Goal: Check status: Check status

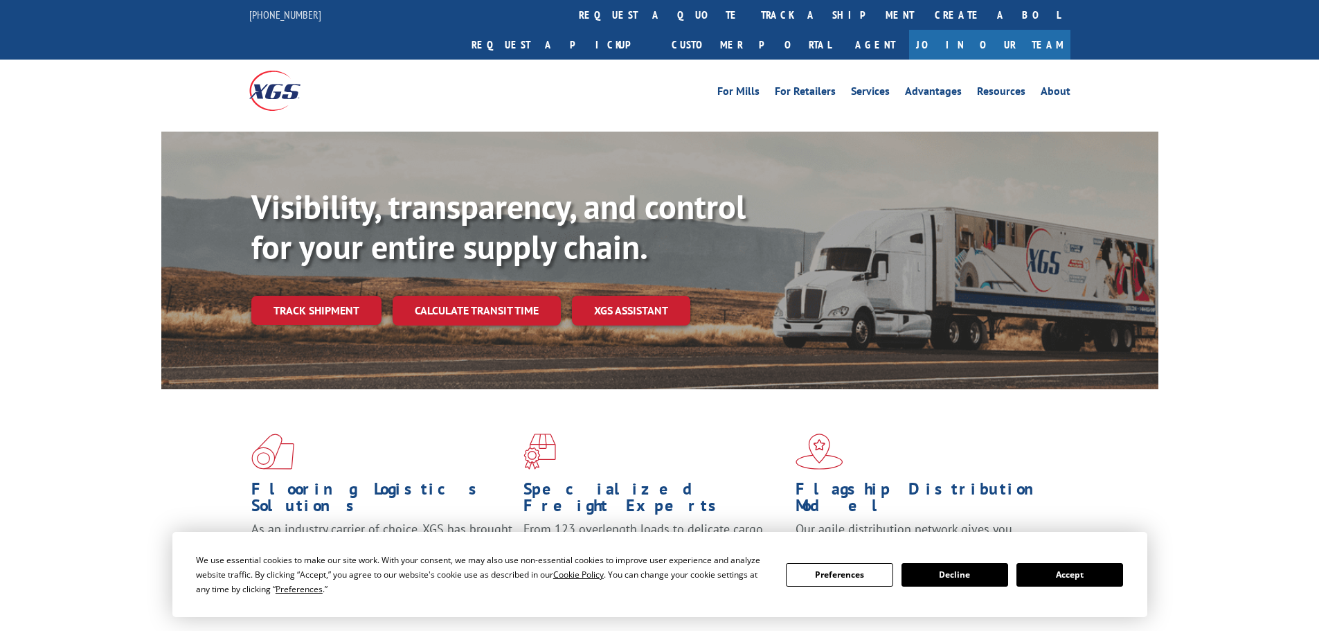
drag, startPoint x: 1104, startPoint y: 578, endPoint x: 798, endPoint y: 480, distance: 321.3
click at [1103, 577] on button "Accept" at bounding box center [1069, 575] width 107 height 24
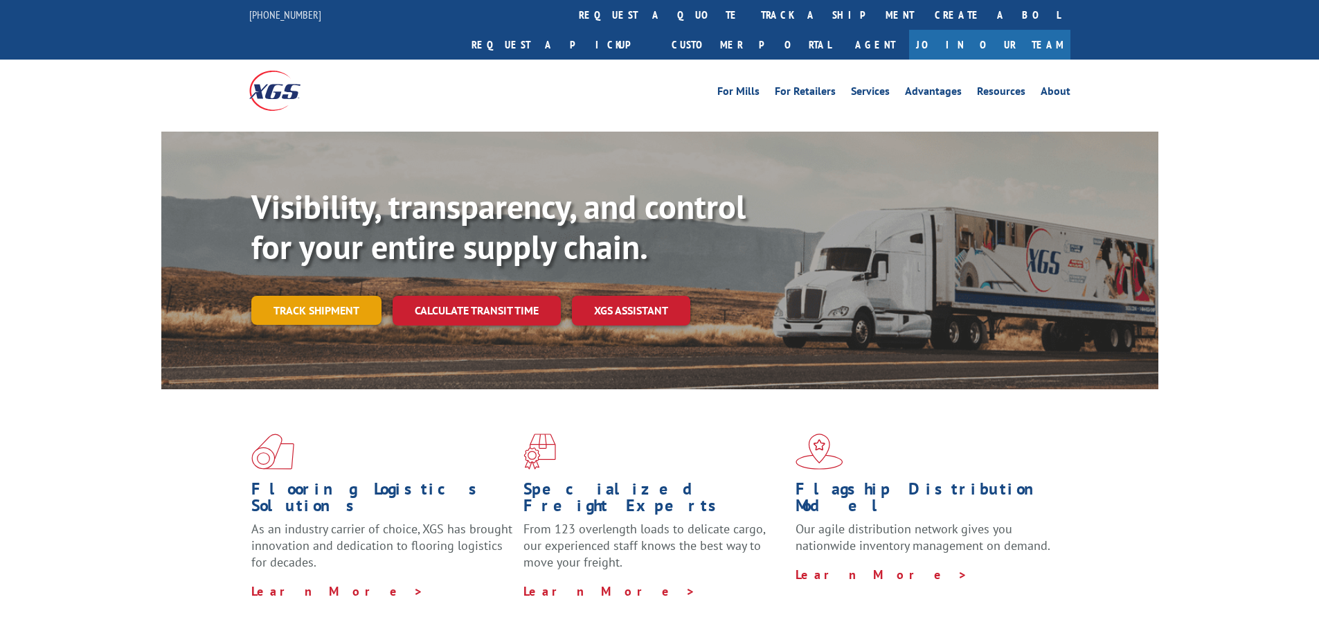
drag, startPoint x: 320, startPoint y: 257, endPoint x: 320, endPoint y: 266, distance: 8.3
click at [320, 260] on div "Visibility, transparency, and control for your entire supply chain. Track shipm…" at bounding box center [704, 283] width 907 height 193
click at [324, 296] on link "Track shipment" at bounding box center [316, 310] width 130 height 29
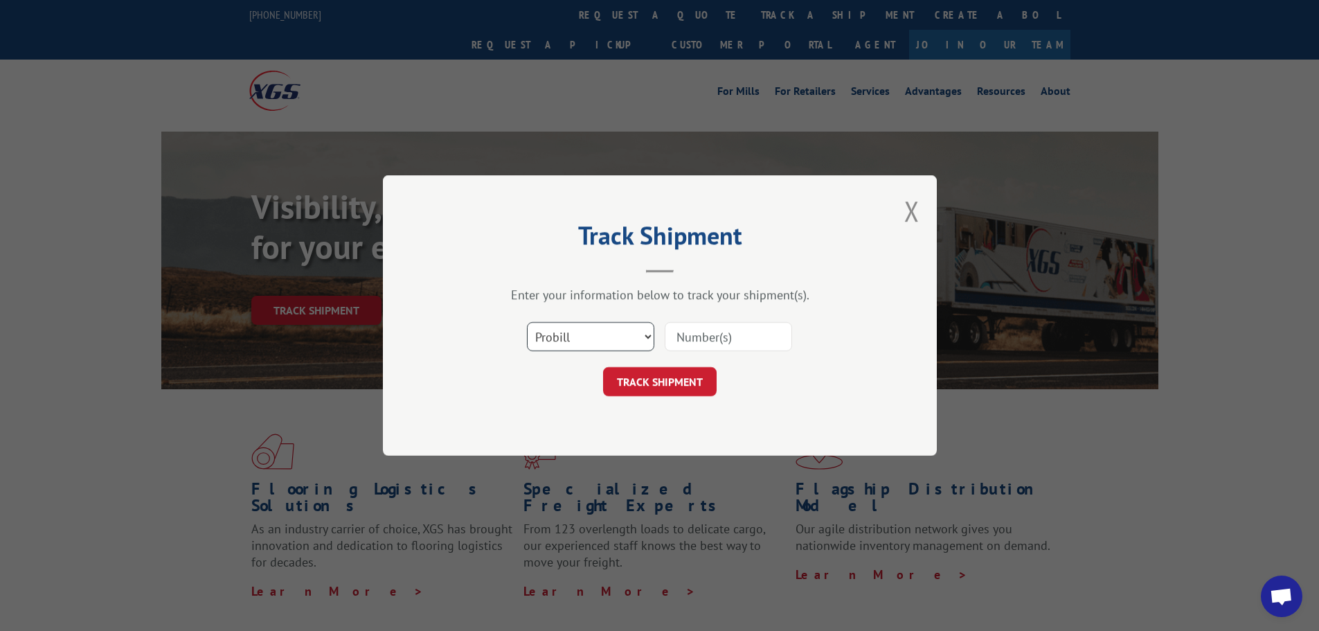
click at [590, 322] on select "Select category... Probill BOL PO" at bounding box center [590, 336] width 127 height 29
select select "bol"
click at [527, 322] on select "Select category... Probill BOL PO" at bounding box center [590, 336] width 127 height 29
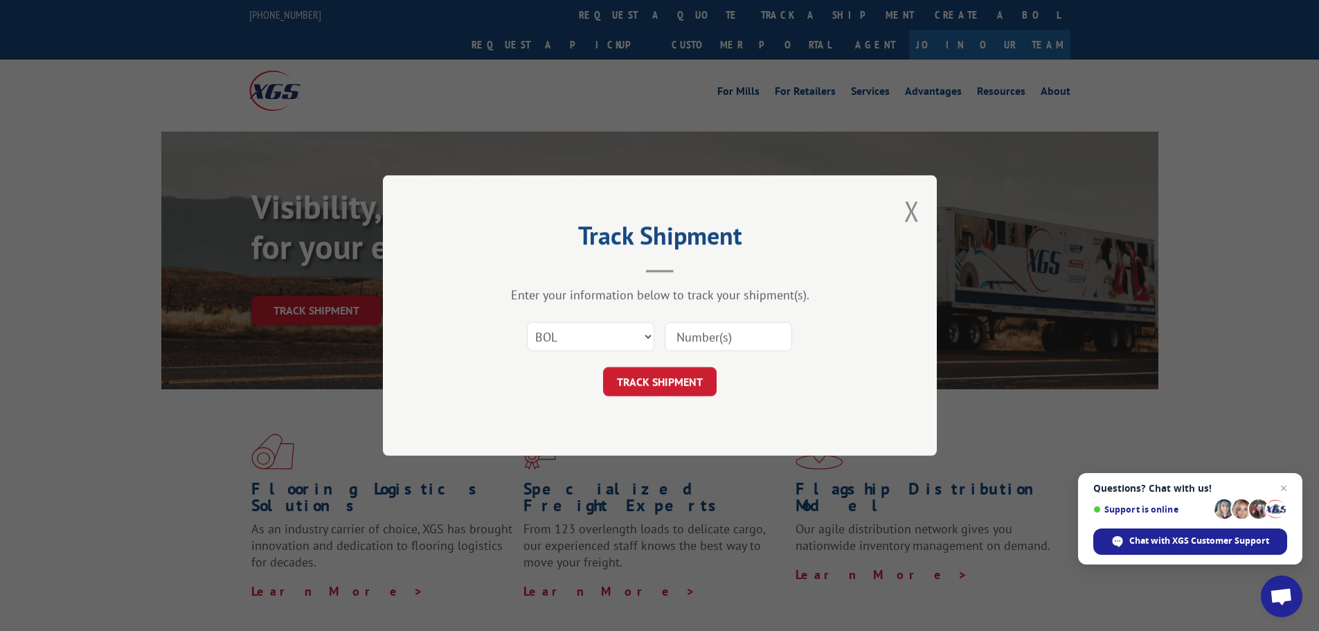
click at [682, 343] on input at bounding box center [727, 336] width 127 height 29
paste input "07332592705457595"
click at [677, 332] on input "07332592705457595" at bounding box center [727, 336] width 127 height 29
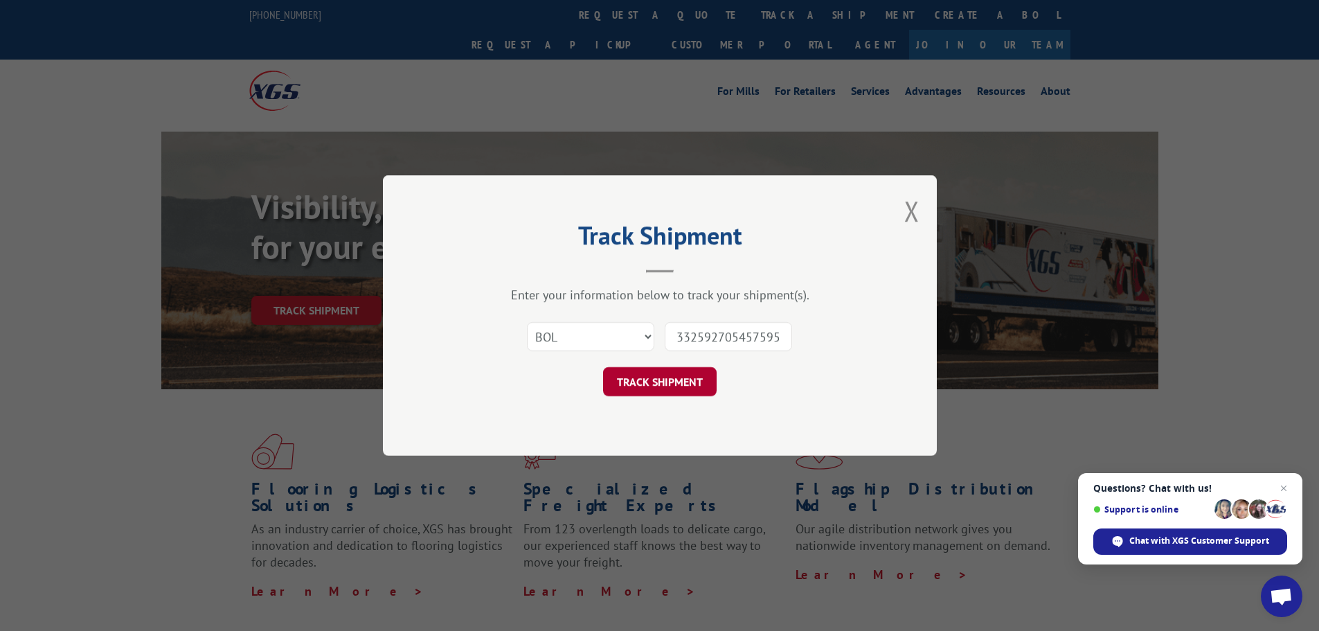
type input "332592705457595"
click at [676, 367] on button "TRACK SHIPMENT" at bounding box center [660, 381] width 114 height 29
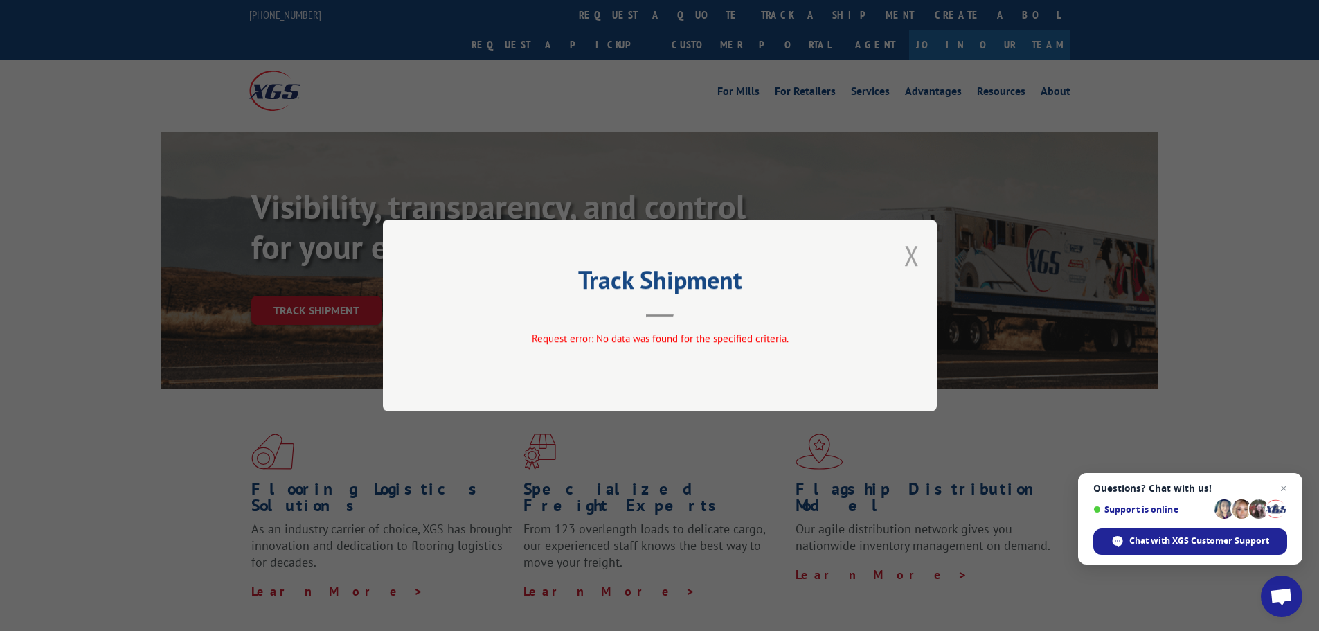
click at [916, 255] on button "Close modal" at bounding box center [911, 255] width 15 height 37
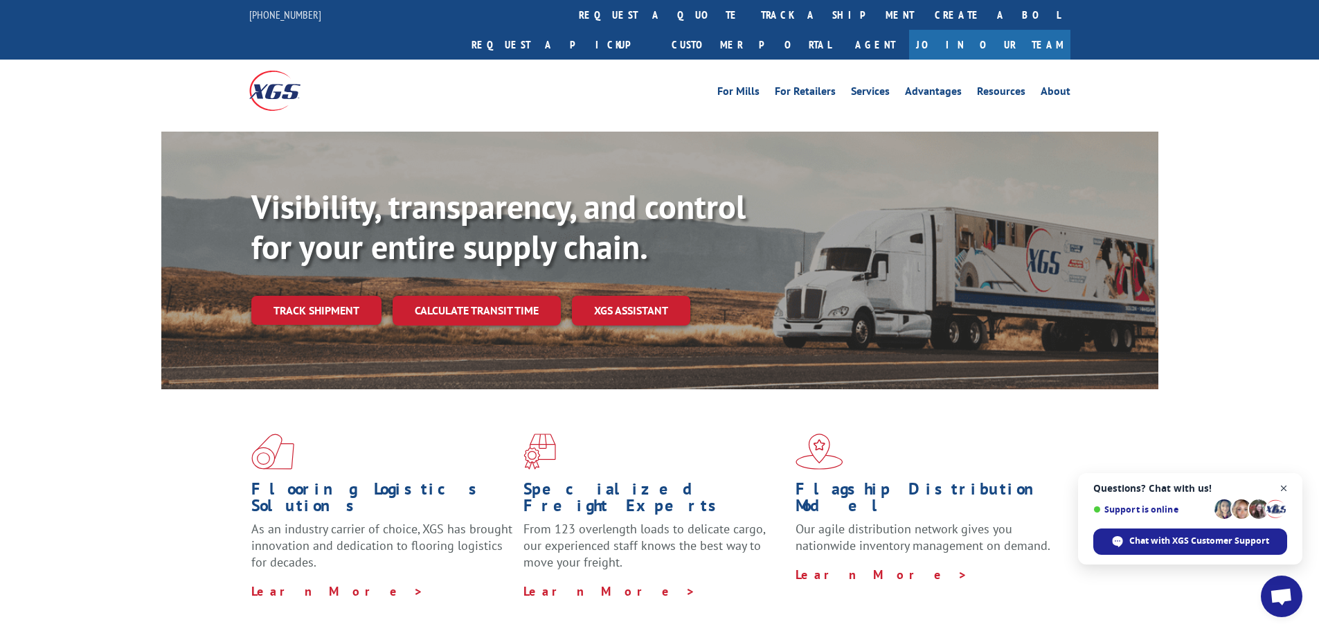
click at [1285, 486] on span "Close chat" at bounding box center [1283, 488] width 17 height 17
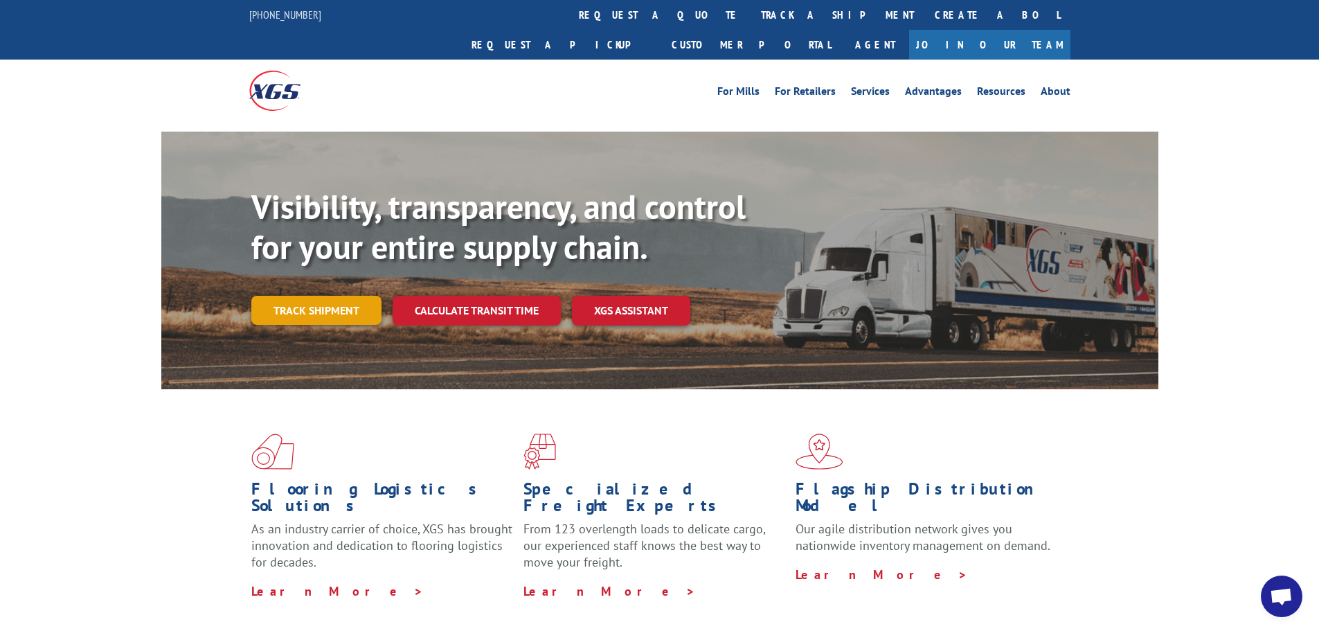
click at [335, 296] on link "Track shipment" at bounding box center [316, 310] width 130 height 29
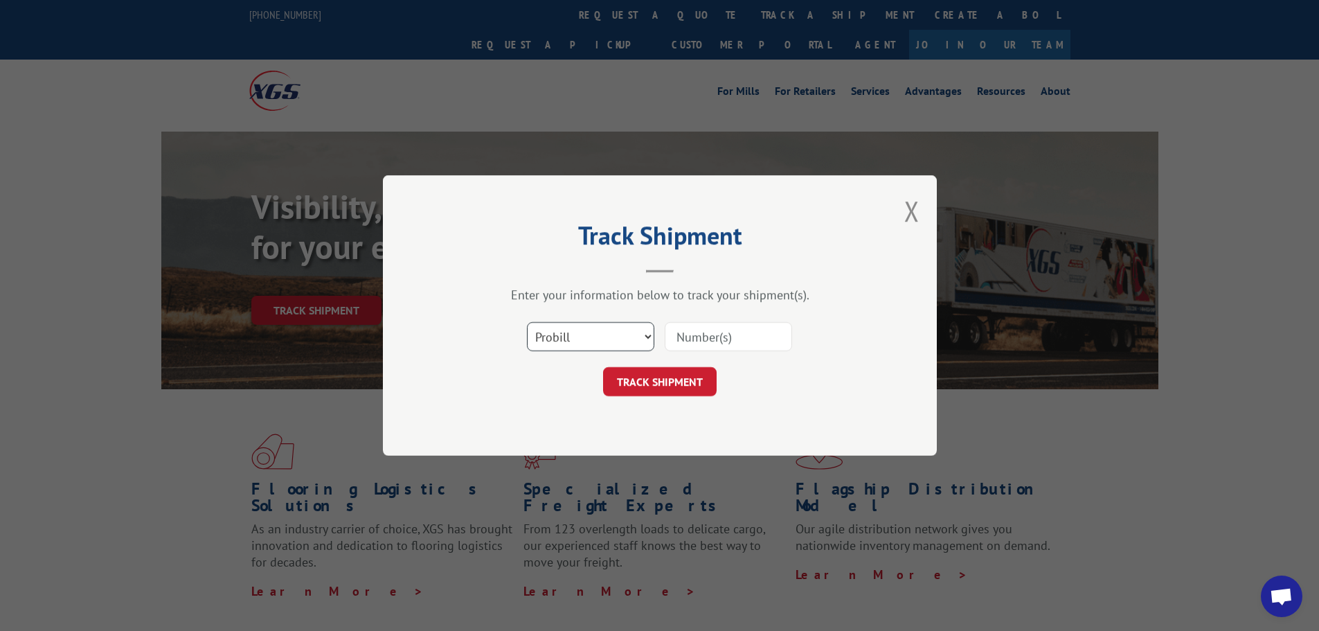
click at [574, 347] on select "Select category... Probill BOL PO" at bounding box center [590, 336] width 127 height 29
select select "po"
click at [527, 322] on select "Select category... Probill BOL PO" at bounding box center [590, 336] width 127 height 29
click at [730, 340] on input at bounding box center [727, 336] width 127 height 29
drag, startPoint x: 730, startPoint y: 334, endPoint x: 728, endPoint y: 325, distance: 8.6
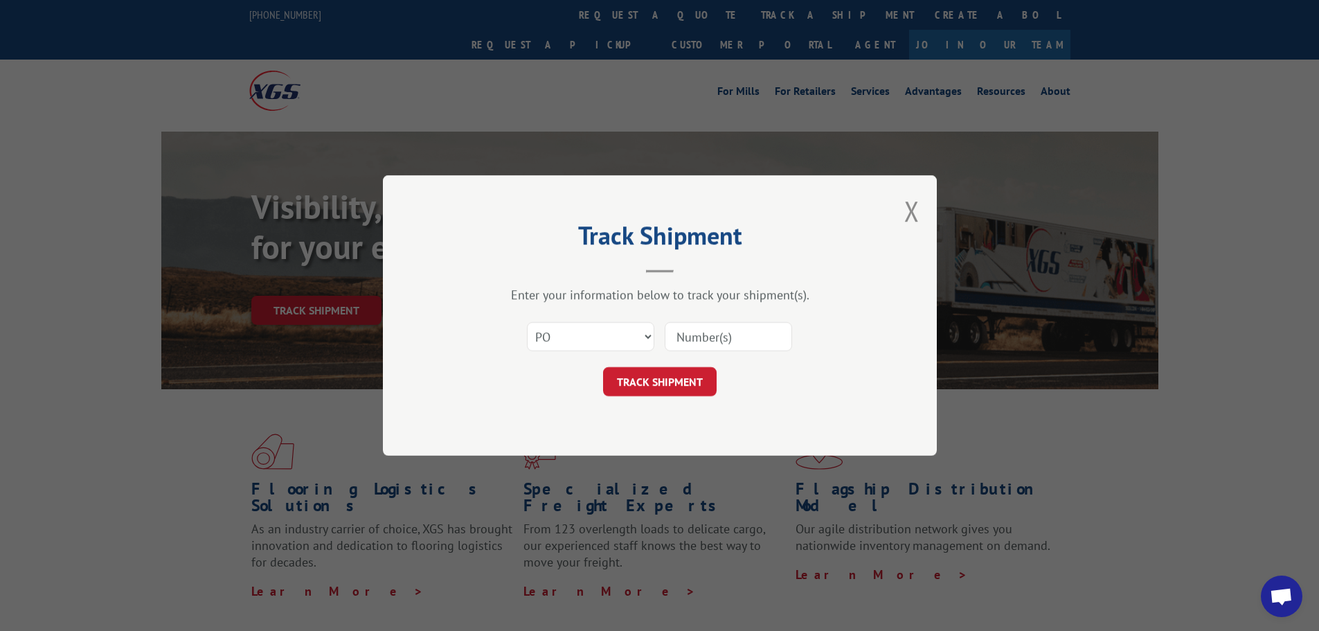
paste input "04522541"
type input "04522541"
click at [671, 385] on button "TRACK SHIPMENT" at bounding box center [660, 381] width 114 height 29
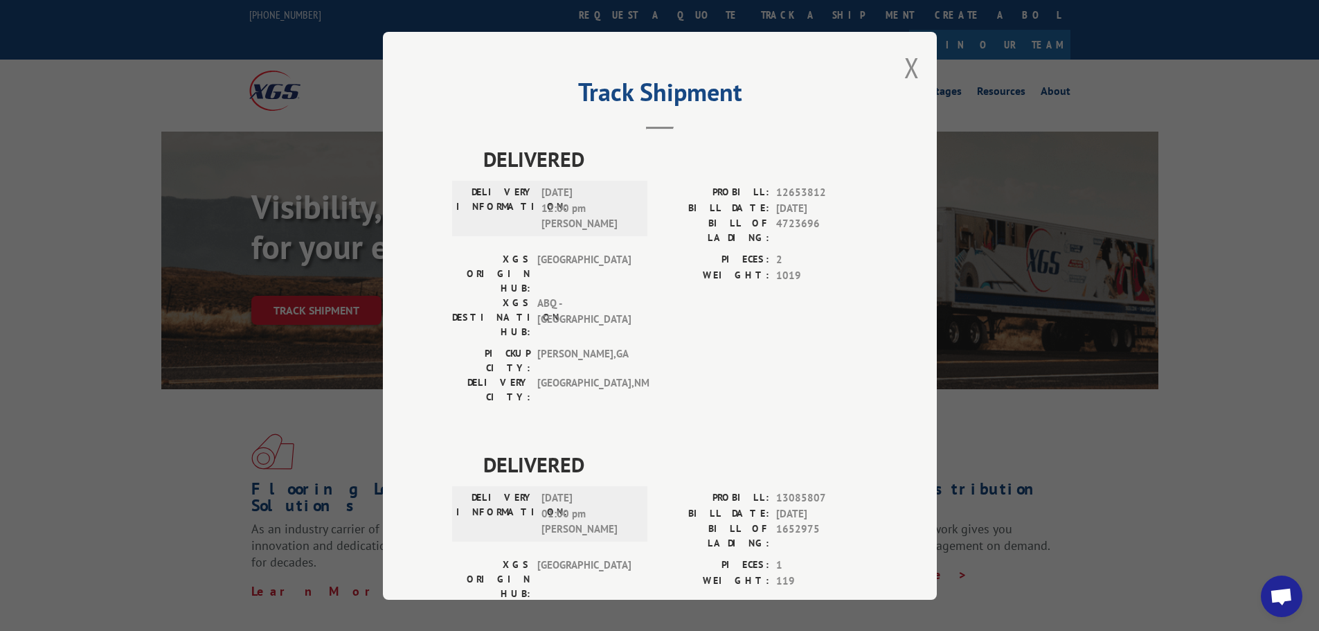
click at [907, 73] on button "Close modal" at bounding box center [911, 67] width 15 height 37
